Goal: Check status: Check status

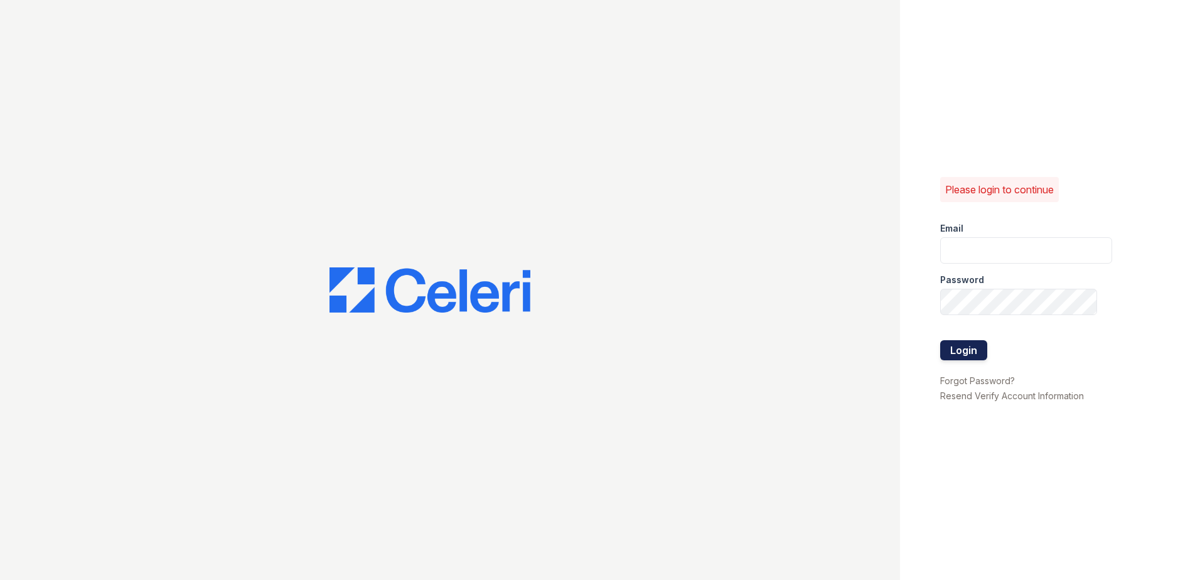
type input "cacosta@trinity-pm.com"
click at [978, 352] on button "Login" at bounding box center [963, 350] width 47 height 20
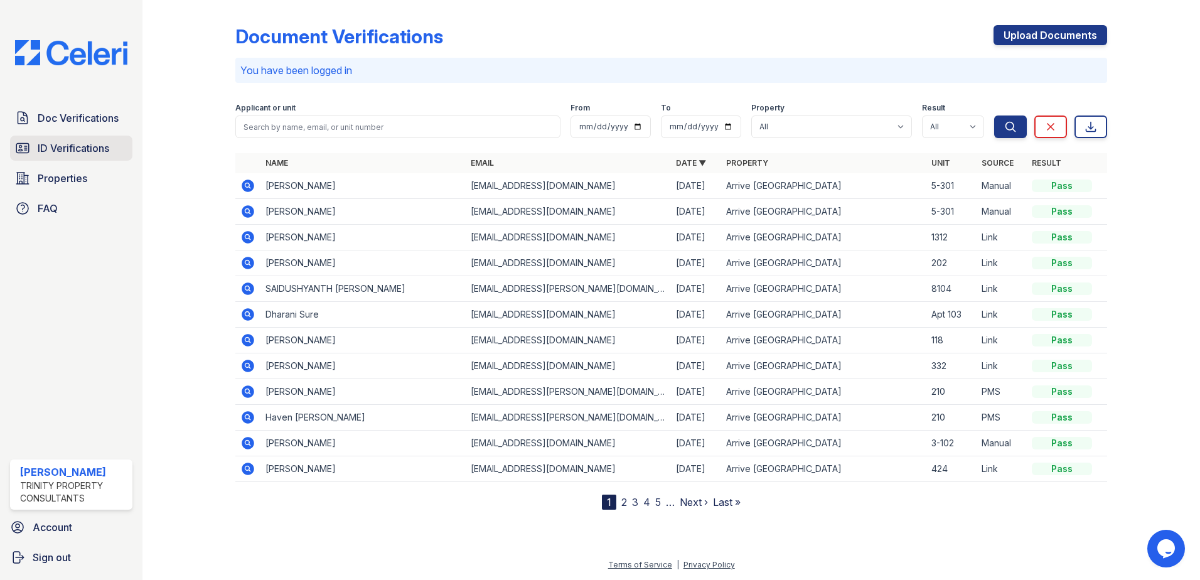
click at [92, 159] on link "ID Verifications" at bounding box center [71, 148] width 122 height 25
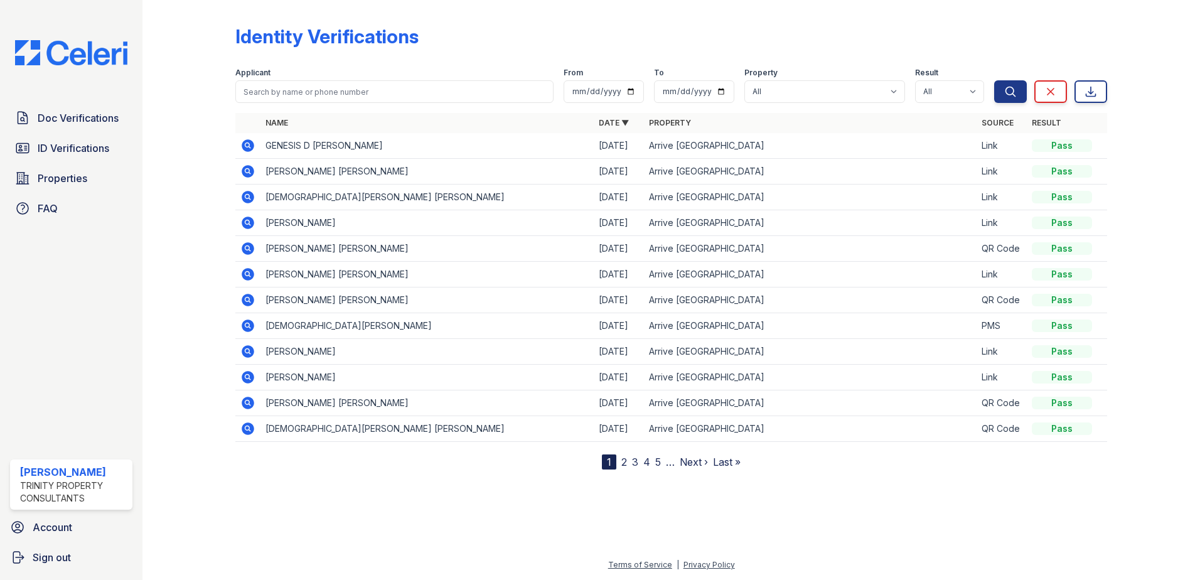
click at [245, 197] on icon at bounding box center [247, 197] width 15 height 15
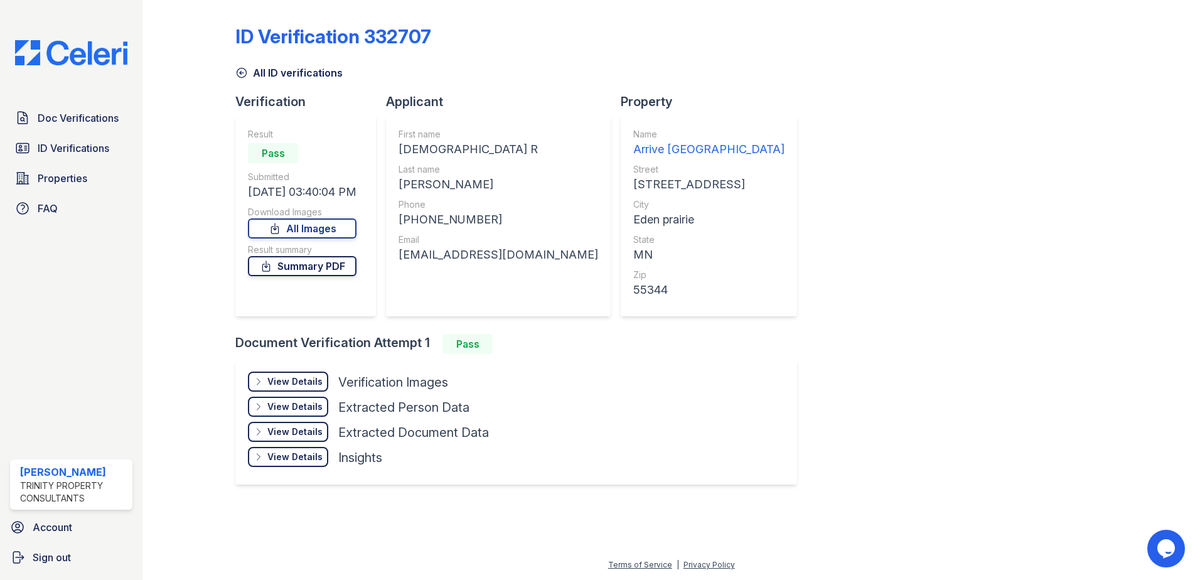
click at [336, 269] on link "Summary PDF" at bounding box center [302, 266] width 109 height 20
click at [56, 145] on span "ID Verifications" at bounding box center [74, 148] width 72 height 15
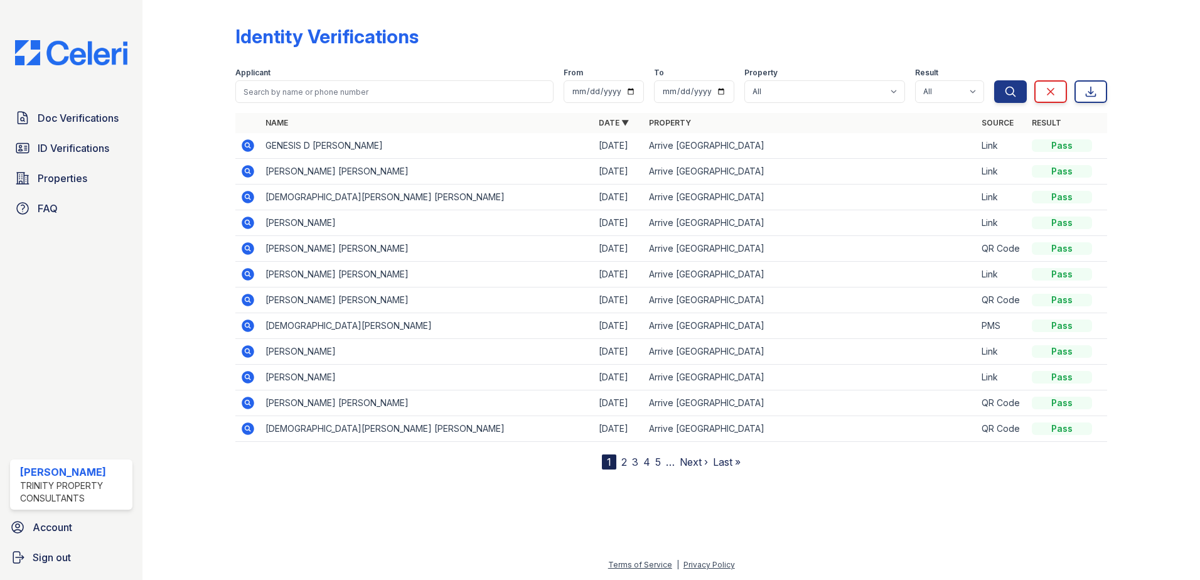
click at [249, 173] on icon at bounding box center [247, 171] width 15 height 15
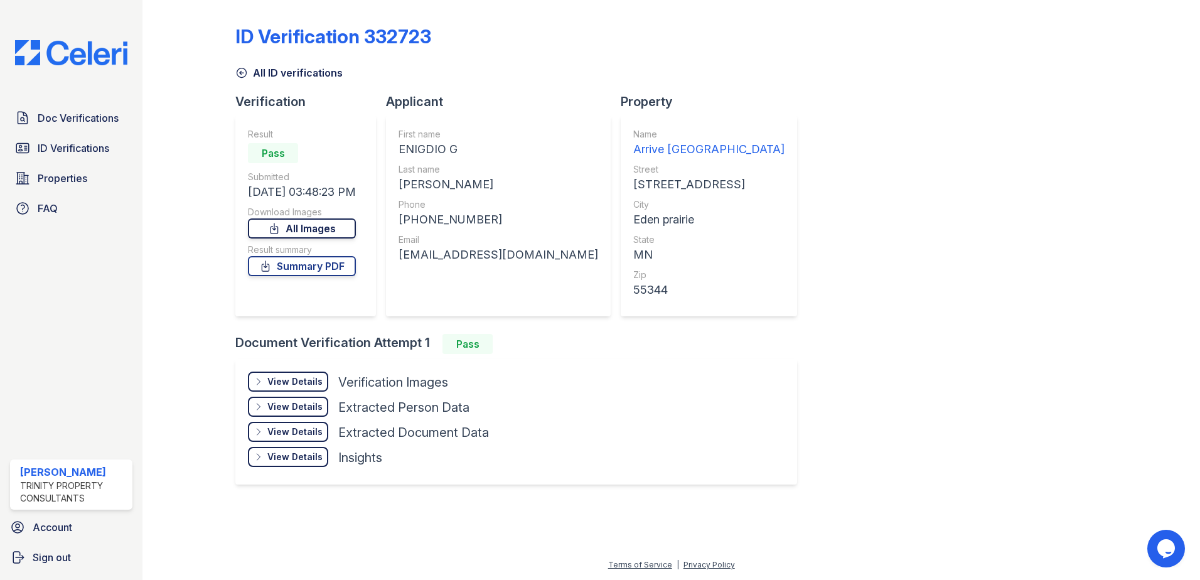
click at [332, 237] on link "All Images" at bounding box center [302, 228] width 108 height 20
click at [336, 271] on link "Summary PDF" at bounding box center [302, 266] width 108 height 20
click at [96, 154] on span "ID Verifications" at bounding box center [74, 148] width 72 height 15
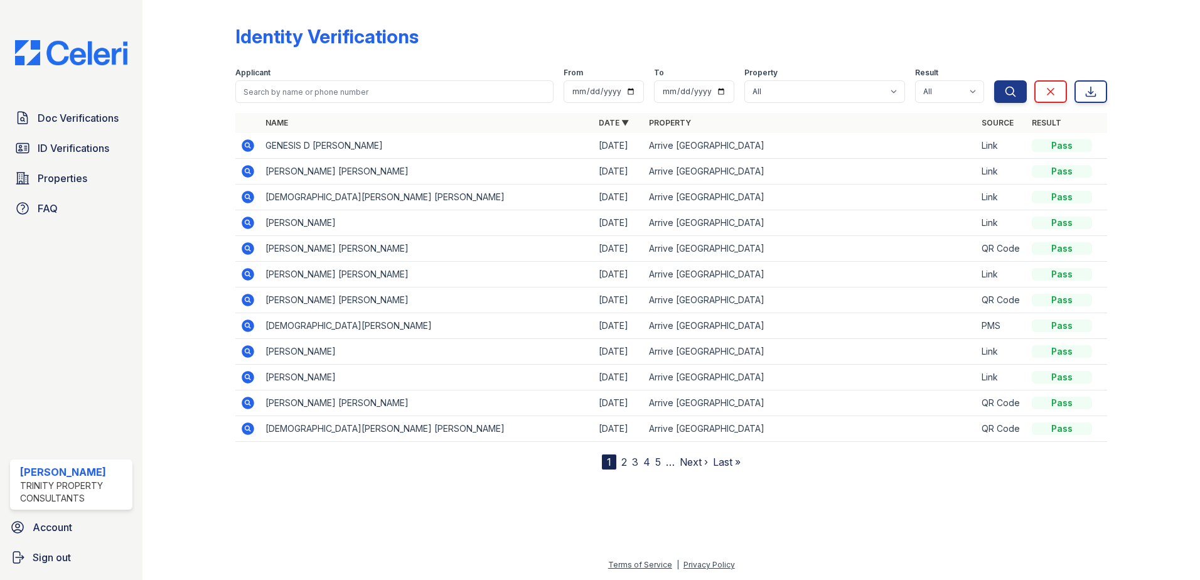
click at [246, 144] on icon at bounding box center [246, 144] width 3 height 3
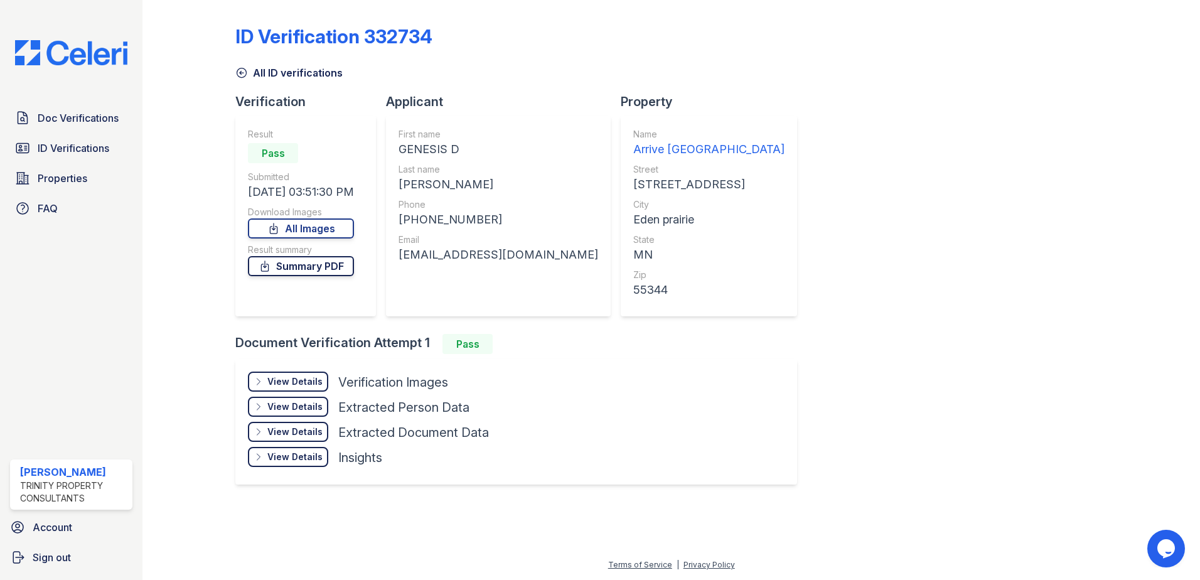
click at [296, 264] on link "Summary PDF" at bounding box center [301, 266] width 106 height 20
click at [331, 269] on link "Summary PDF" at bounding box center [301, 266] width 106 height 20
click at [326, 272] on link "Summary PDF" at bounding box center [301, 266] width 106 height 20
click at [74, 159] on link "ID Verifications" at bounding box center [71, 148] width 122 height 25
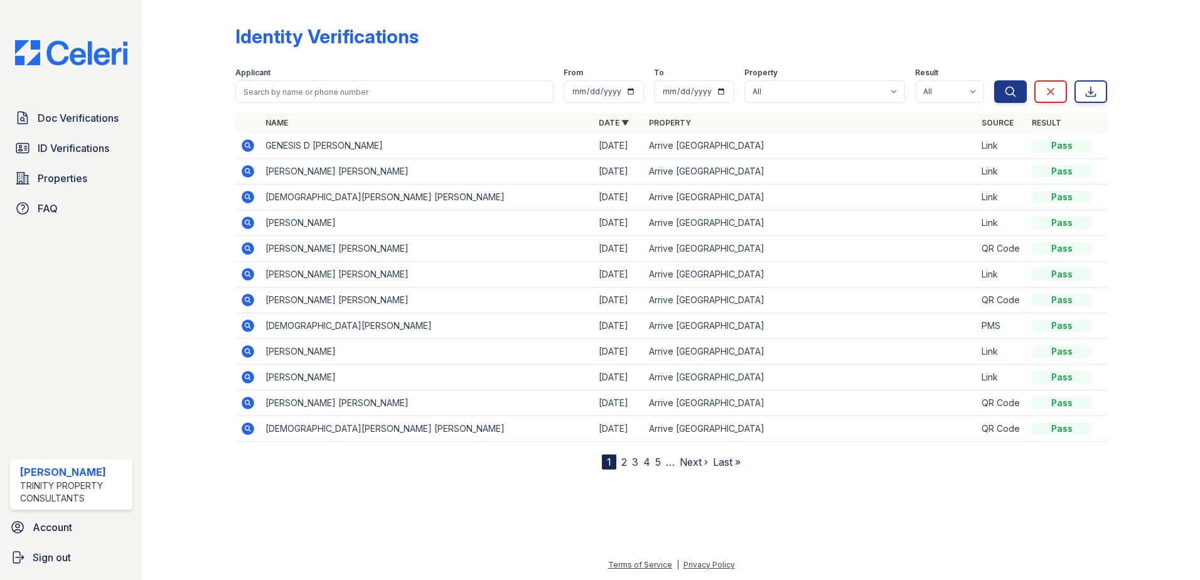
click at [247, 173] on icon at bounding box center [247, 171] width 15 height 15
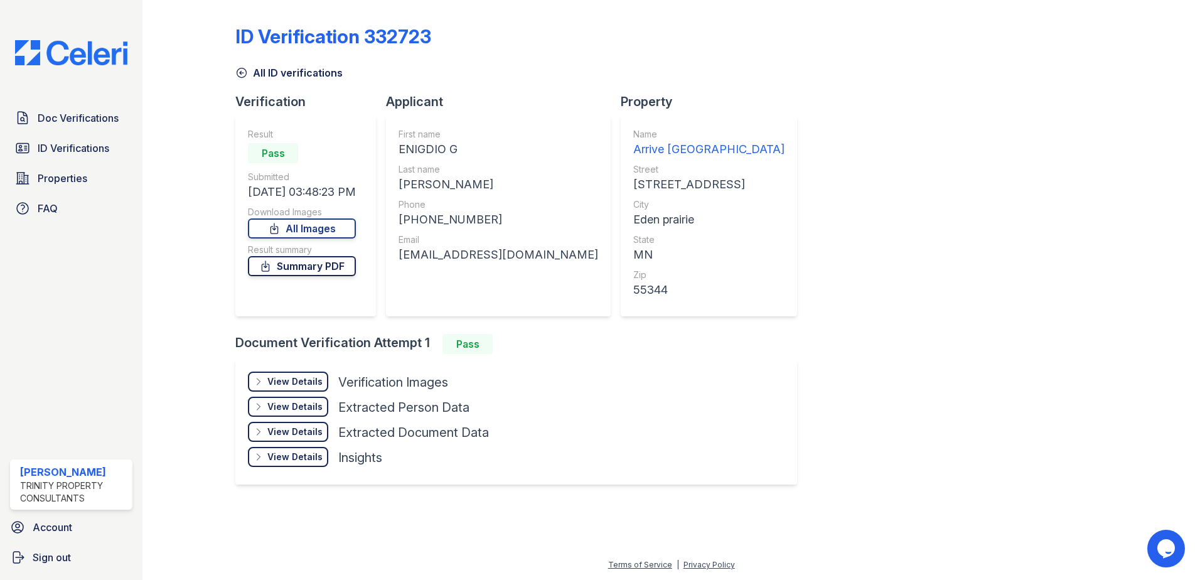
click at [296, 268] on link "Summary PDF" at bounding box center [302, 266] width 108 height 20
click at [41, 148] on span "ID Verifications" at bounding box center [74, 148] width 72 height 15
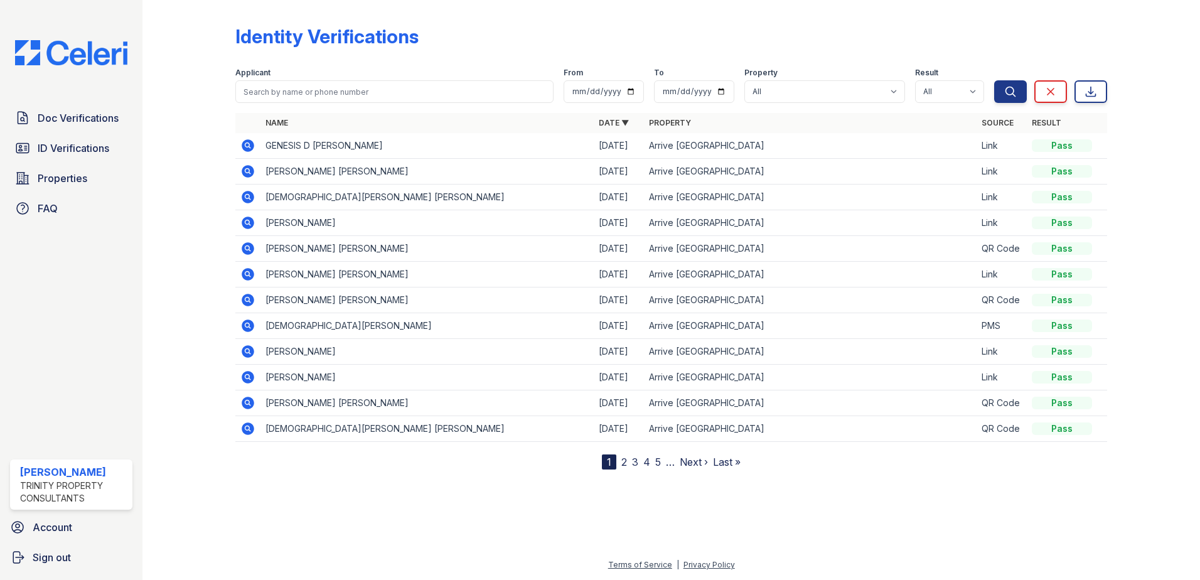
click at [247, 200] on icon at bounding box center [248, 197] width 13 height 13
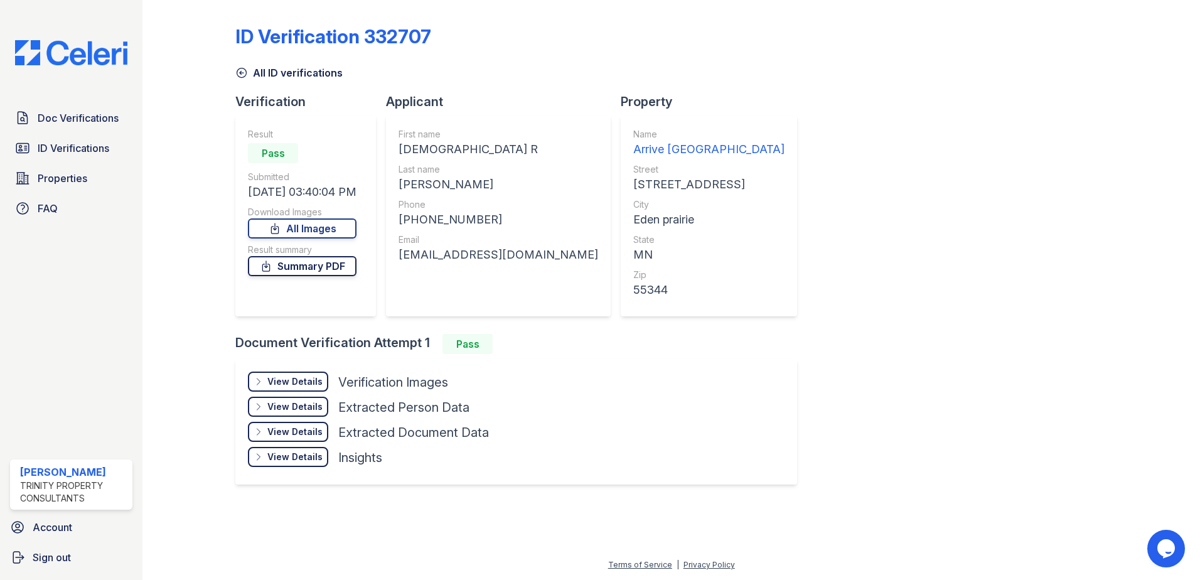
click at [305, 268] on link "Summary PDF" at bounding box center [302, 266] width 109 height 20
click at [65, 153] on span "ID Verifications" at bounding box center [74, 148] width 72 height 15
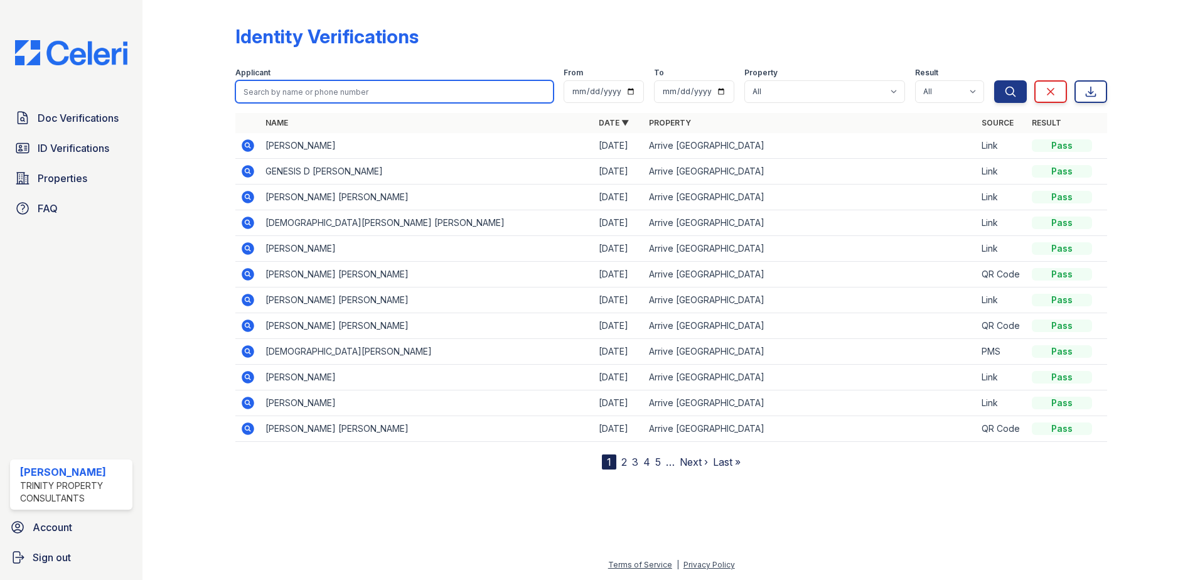
click at [337, 97] on input "search" at bounding box center [394, 91] width 318 height 23
paste input "Ravi, Dinesh Kumar"
type input "Ravi, Dinesh Kumar"
click at [994, 80] on button "Search" at bounding box center [1010, 91] width 33 height 23
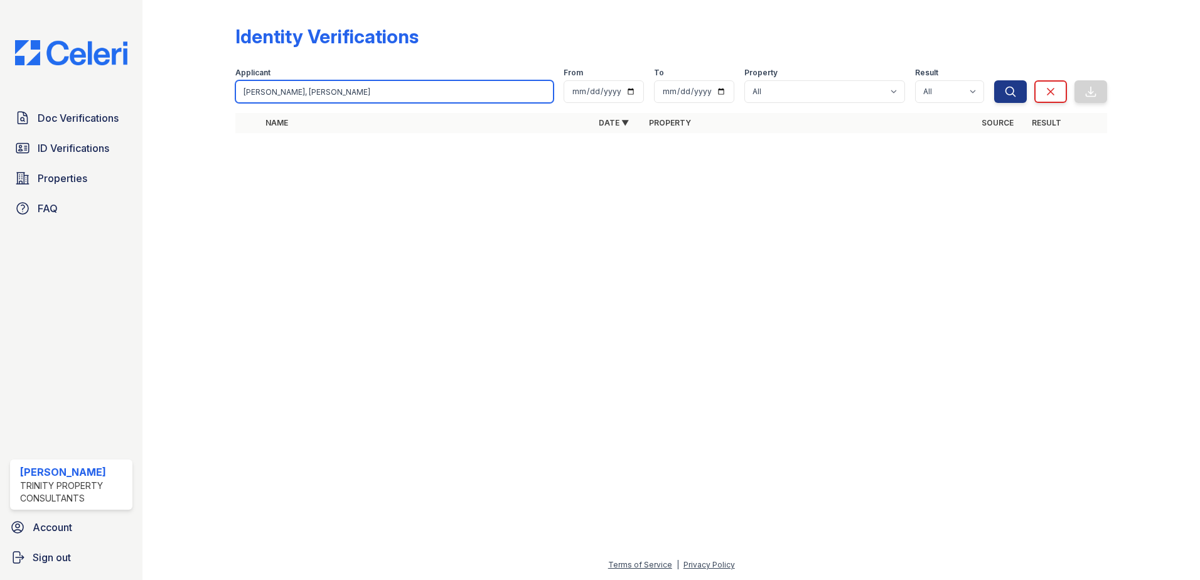
drag, startPoint x: 289, startPoint y: 93, endPoint x: 223, endPoint y: 94, distance: 65.9
click at [227, 95] on div "Identity Verifications Filter Applicant Ravi, Dinesh Kumar From To Property All…" at bounding box center [672, 83] width 1018 height 166
type input "Kumar"
click at [994, 80] on button "Search" at bounding box center [1010, 91] width 33 height 23
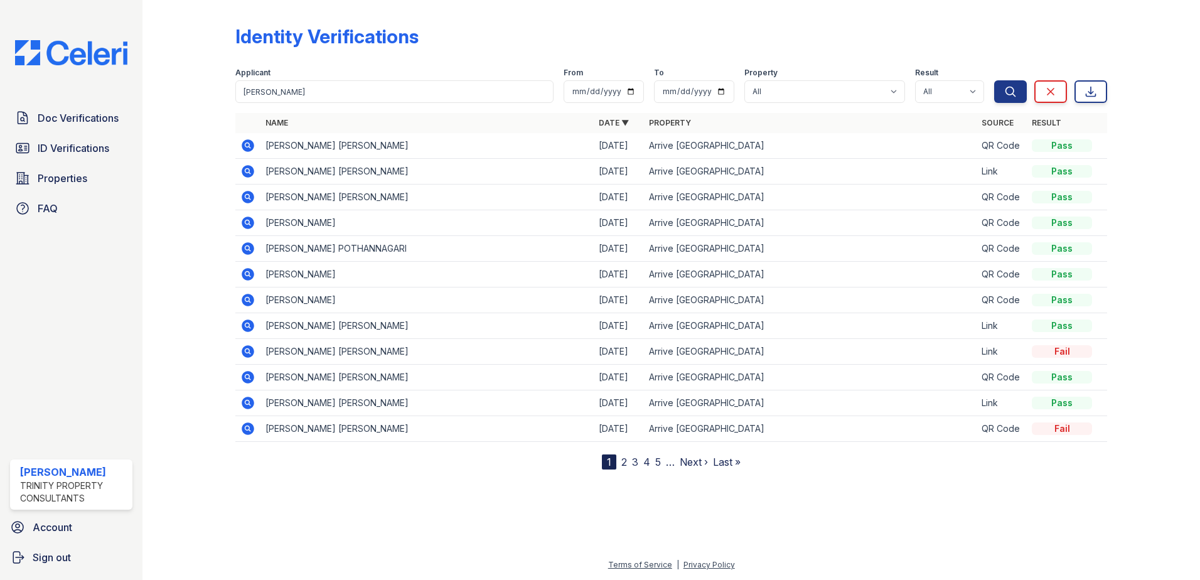
click at [244, 173] on icon at bounding box center [248, 171] width 13 height 13
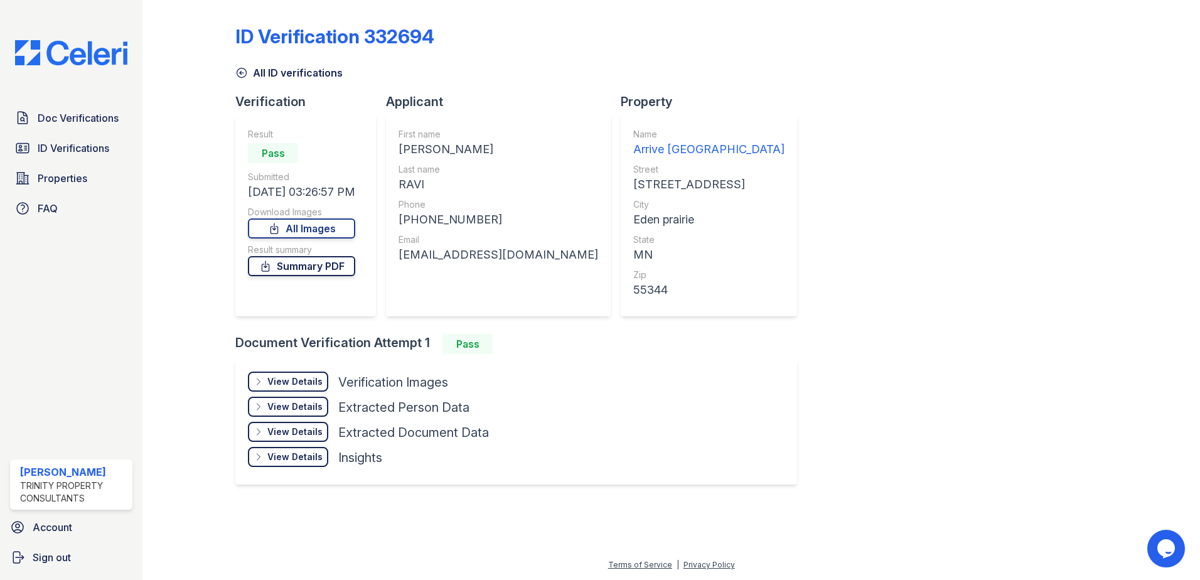
click at [282, 268] on link "Summary PDF" at bounding box center [301, 266] width 107 height 20
click at [51, 144] on span "ID Verifications" at bounding box center [74, 148] width 72 height 15
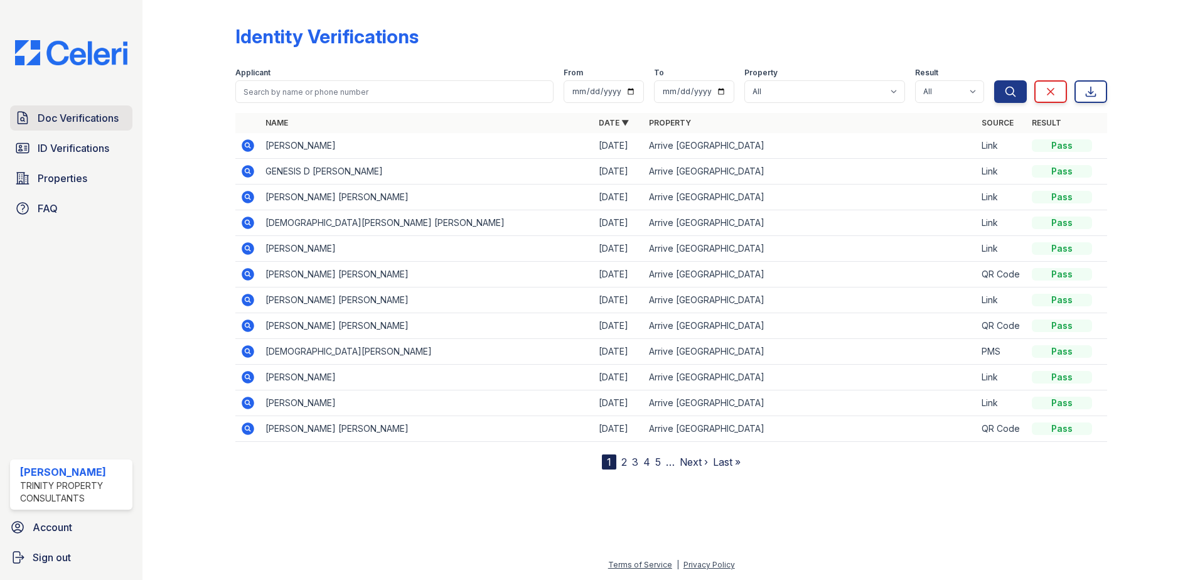
click at [61, 116] on span "Doc Verifications" at bounding box center [78, 117] width 81 height 15
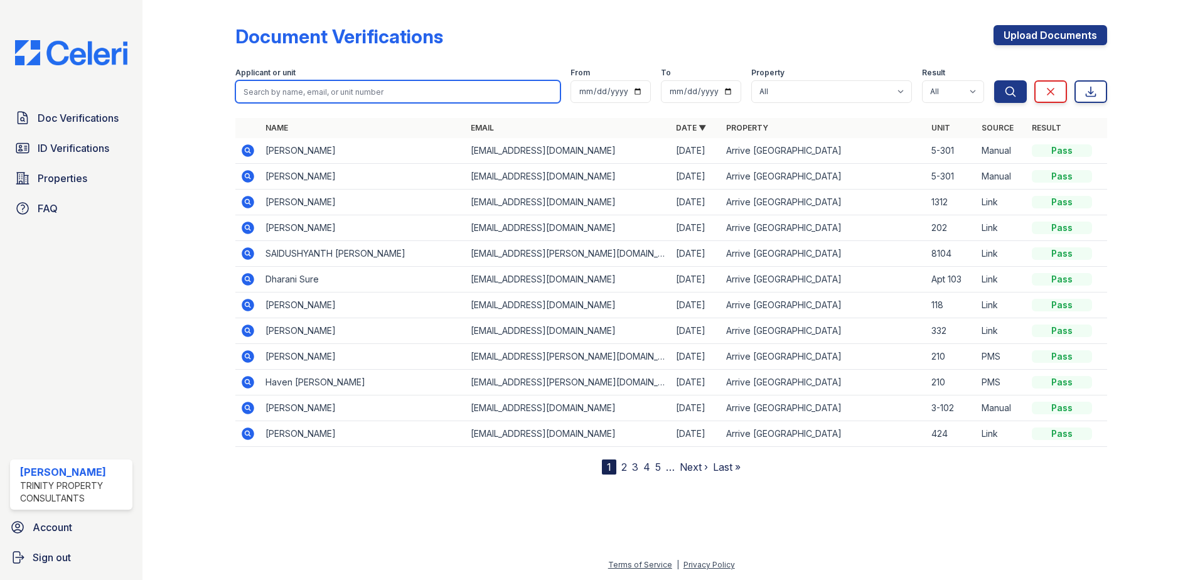
click at [356, 96] on input "search" at bounding box center [397, 91] width 325 height 23
paste input "[PERSON_NAME], [PERSON_NAME]"
type input "[PERSON_NAME], [PERSON_NAME]"
click at [994, 80] on button "Search" at bounding box center [1010, 91] width 33 height 23
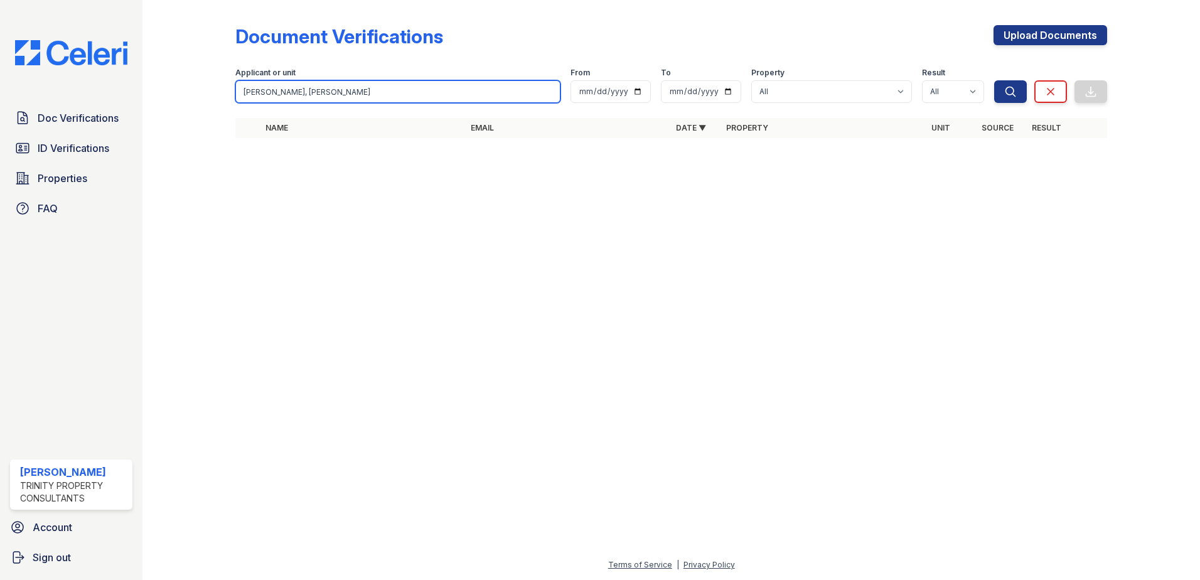
drag, startPoint x: 261, startPoint y: 94, endPoint x: 218, endPoint y: 94, distance: 42.7
click at [218, 94] on div "Document Verifications Upload Documents Filter Applicant or unit Ravi, Dinesh K…" at bounding box center [672, 85] width 1018 height 171
click at [345, 101] on input "Dinesh Kumar" at bounding box center [397, 91] width 325 height 23
drag, startPoint x: 270, startPoint y: 92, endPoint x: 210, endPoint y: 90, distance: 59.7
click at [210, 90] on div "Document Verifications Upload Documents Filter Applicant or unit Dinesh Kumar F…" at bounding box center [672, 85] width 1018 height 171
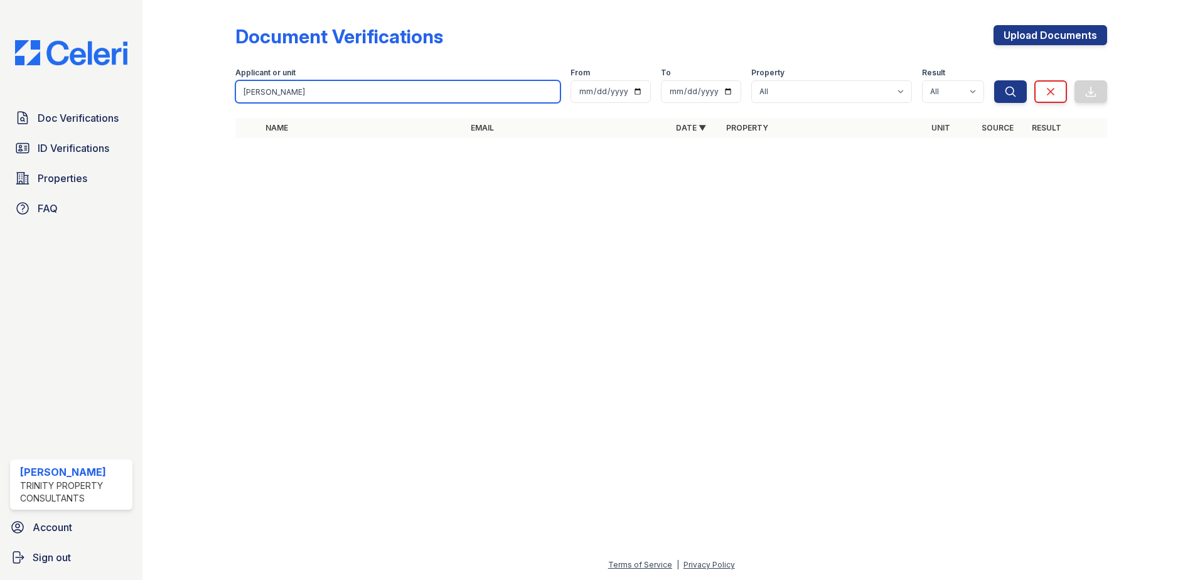
type input "[PERSON_NAME]"
click at [994, 80] on button "Search" at bounding box center [1010, 91] width 33 height 23
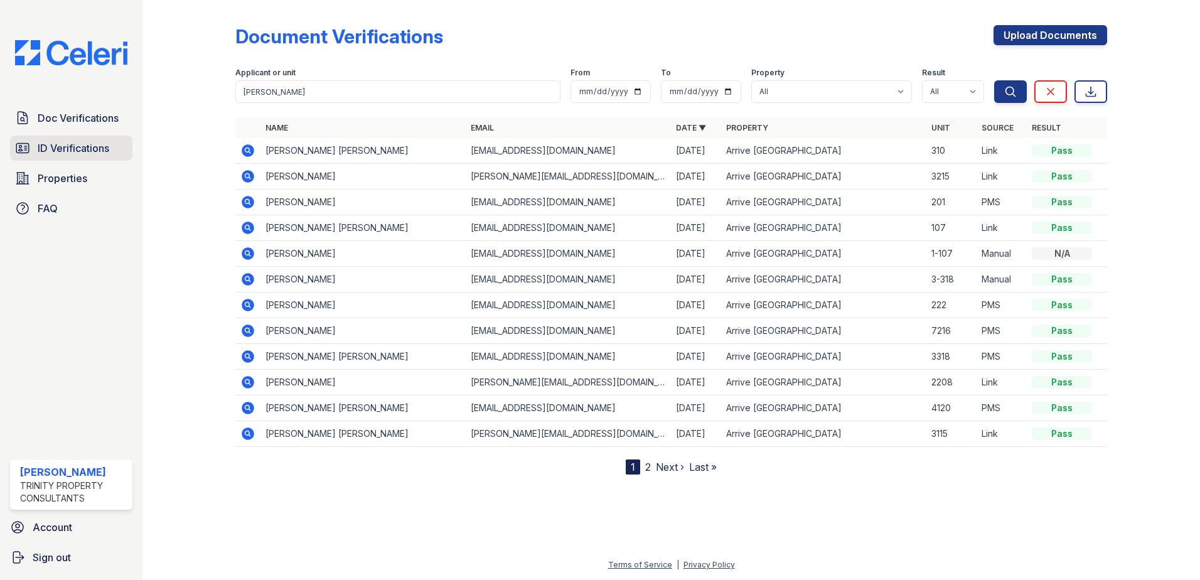
click at [65, 150] on span "ID Verifications" at bounding box center [74, 148] width 72 height 15
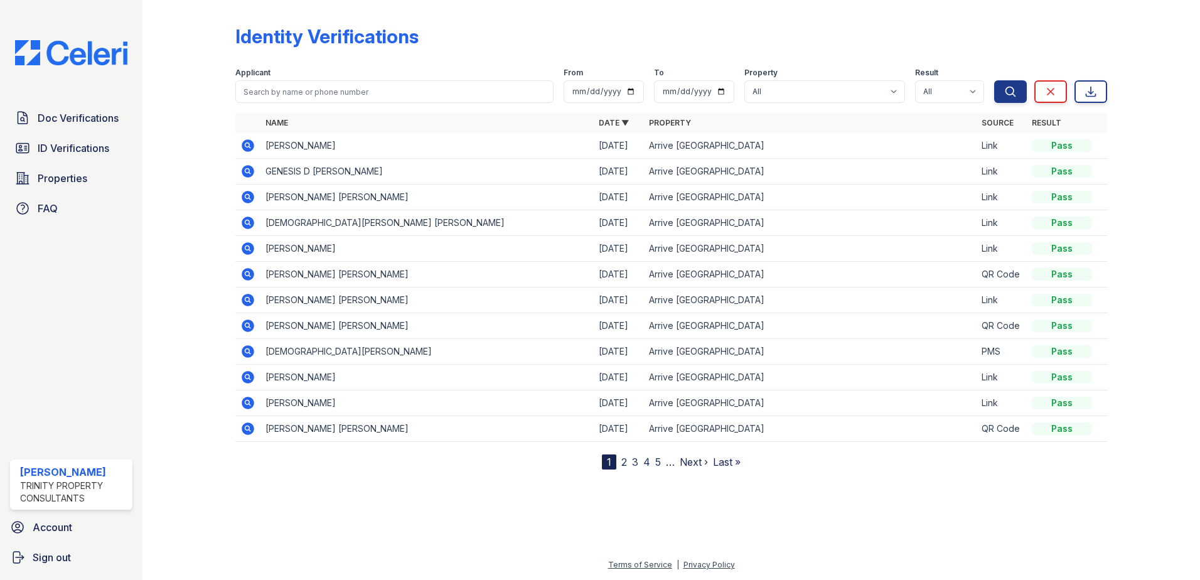
click at [249, 249] on icon at bounding box center [247, 248] width 15 height 15
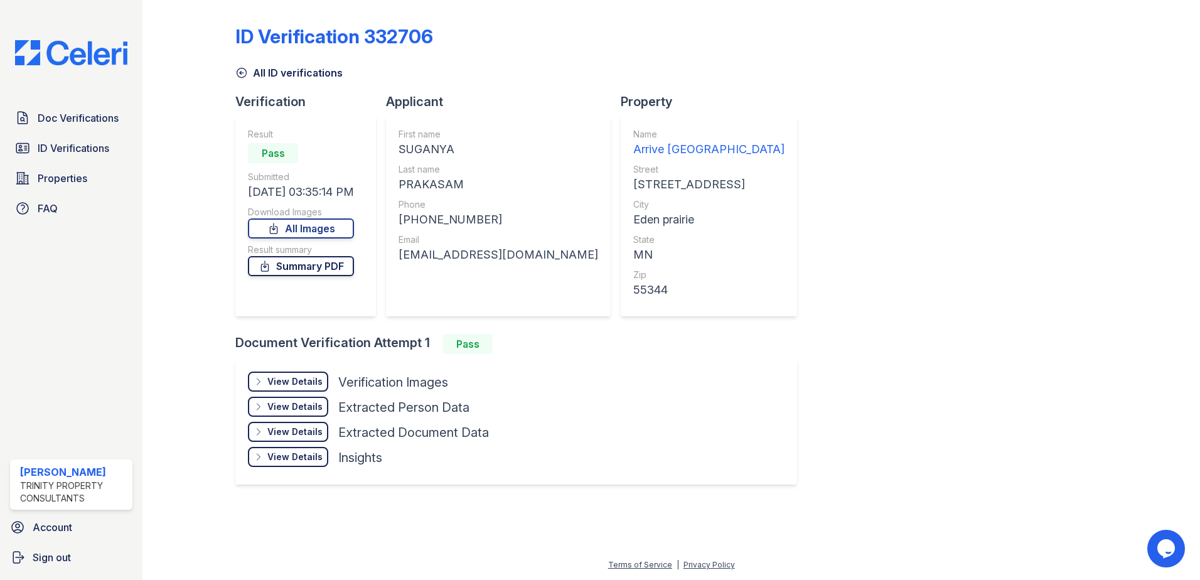
click at [289, 267] on link "Summary PDF" at bounding box center [301, 266] width 106 height 20
drag, startPoint x: 823, startPoint y: 112, endPoint x: 802, endPoint y: 108, distance: 21.7
click at [822, 112] on div "ID Verification 332706 All ID verifications Verification Result Pass Submitted …" at bounding box center [671, 253] width 872 height 497
click at [126, 124] on link "Doc Verifications" at bounding box center [71, 117] width 122 height 25
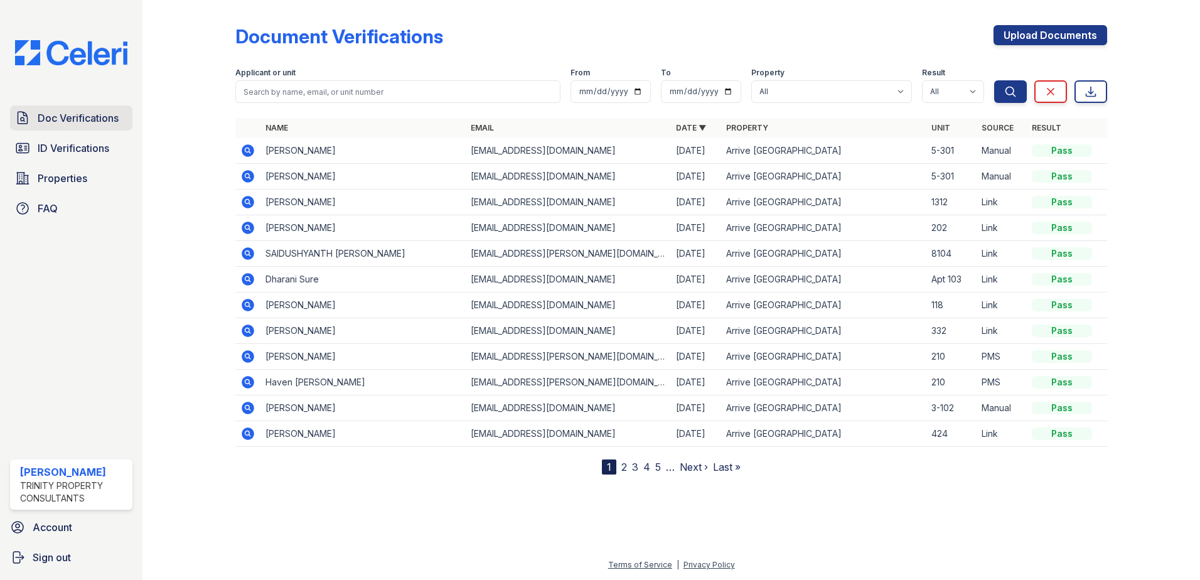
click at [82, 114] on span "Doc Verifications" at bounding box center [78, 117] width 81 height 15
click at [61, 110] on span "Doc Verifications" at bounding box center [78, 117] width 81 height 15
click at [75, 126] on span "Doc Verifications" at bounding box center [78, 117] width 81 height 15
